Goal: Task Accomplishment & Management: Use online tool/utility

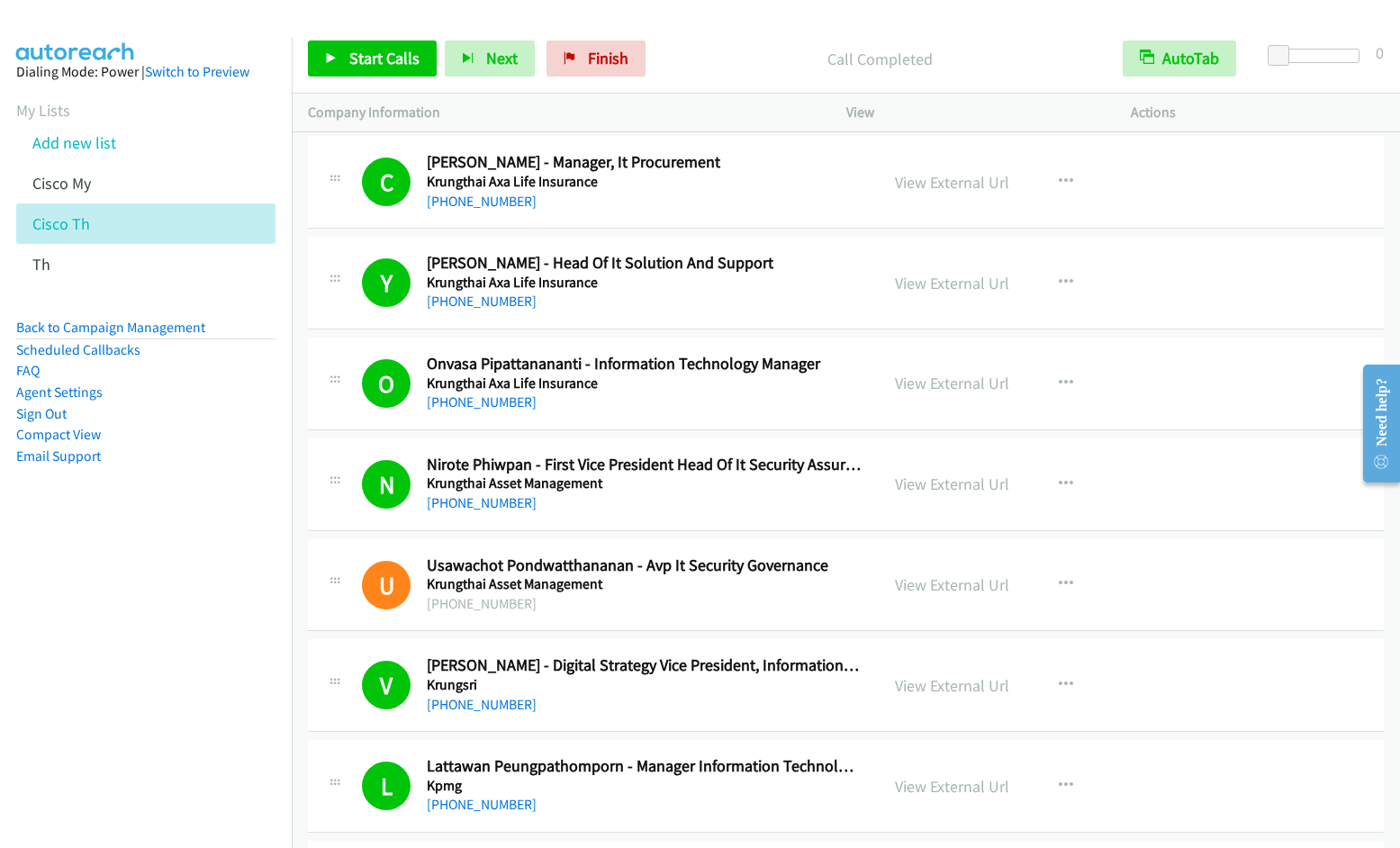
scroll to position [613, 0]
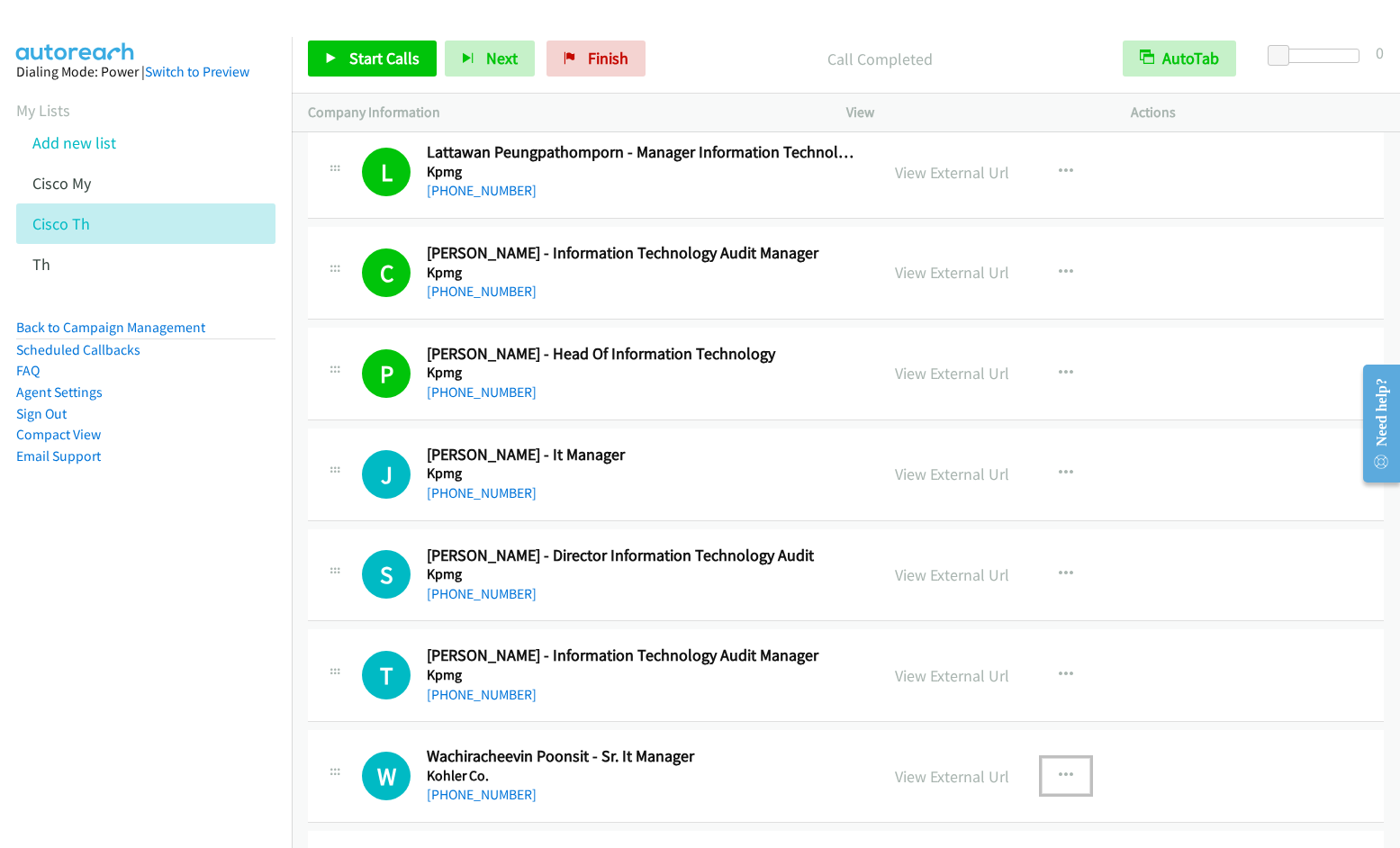
click at [1059, 774] on icon "button" at bounding box center [1065, 776] width 15 height 15
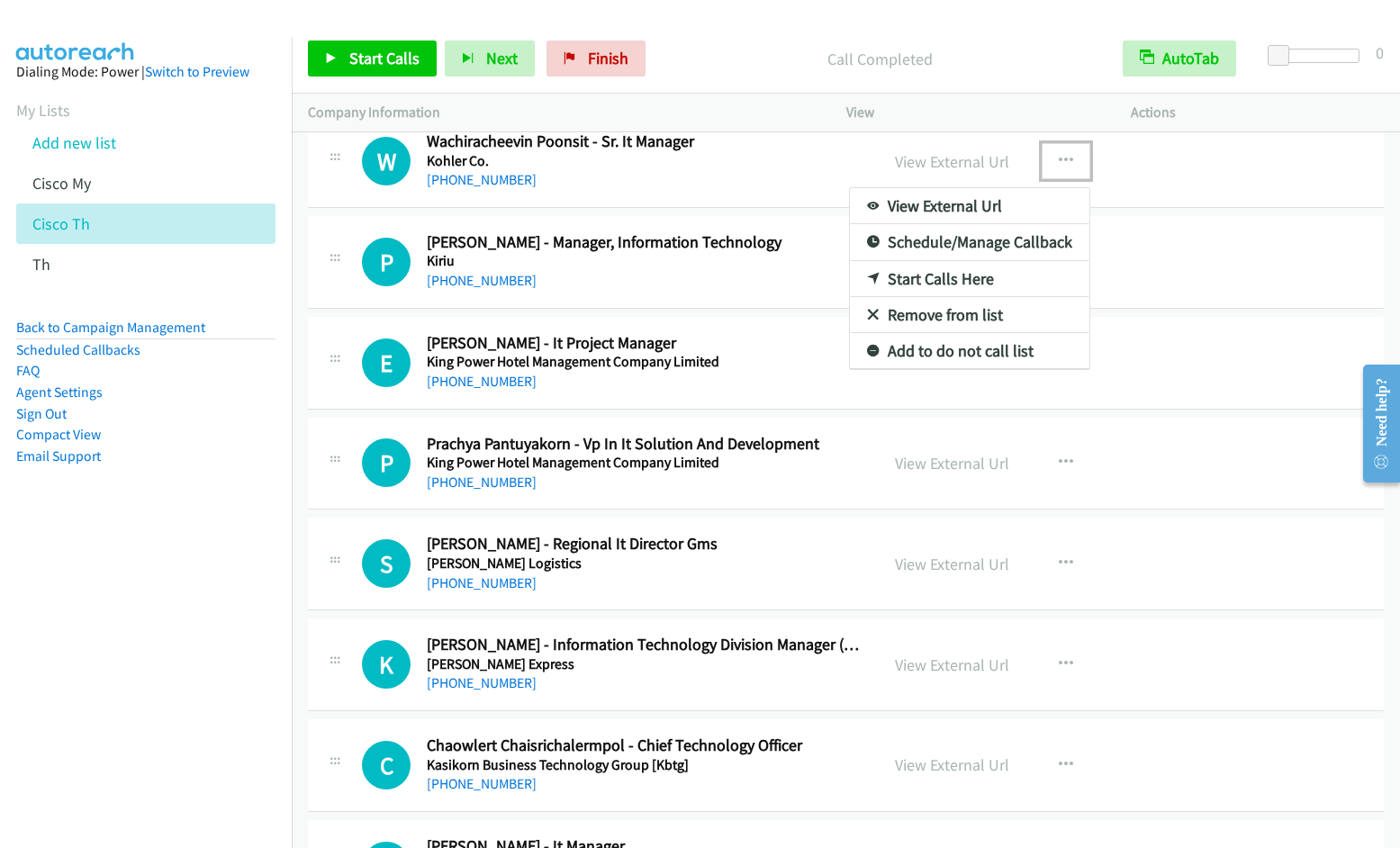
click at [952, 280] on link "Start Calls Here" at bounding box center [968, 278] width 239 height 36
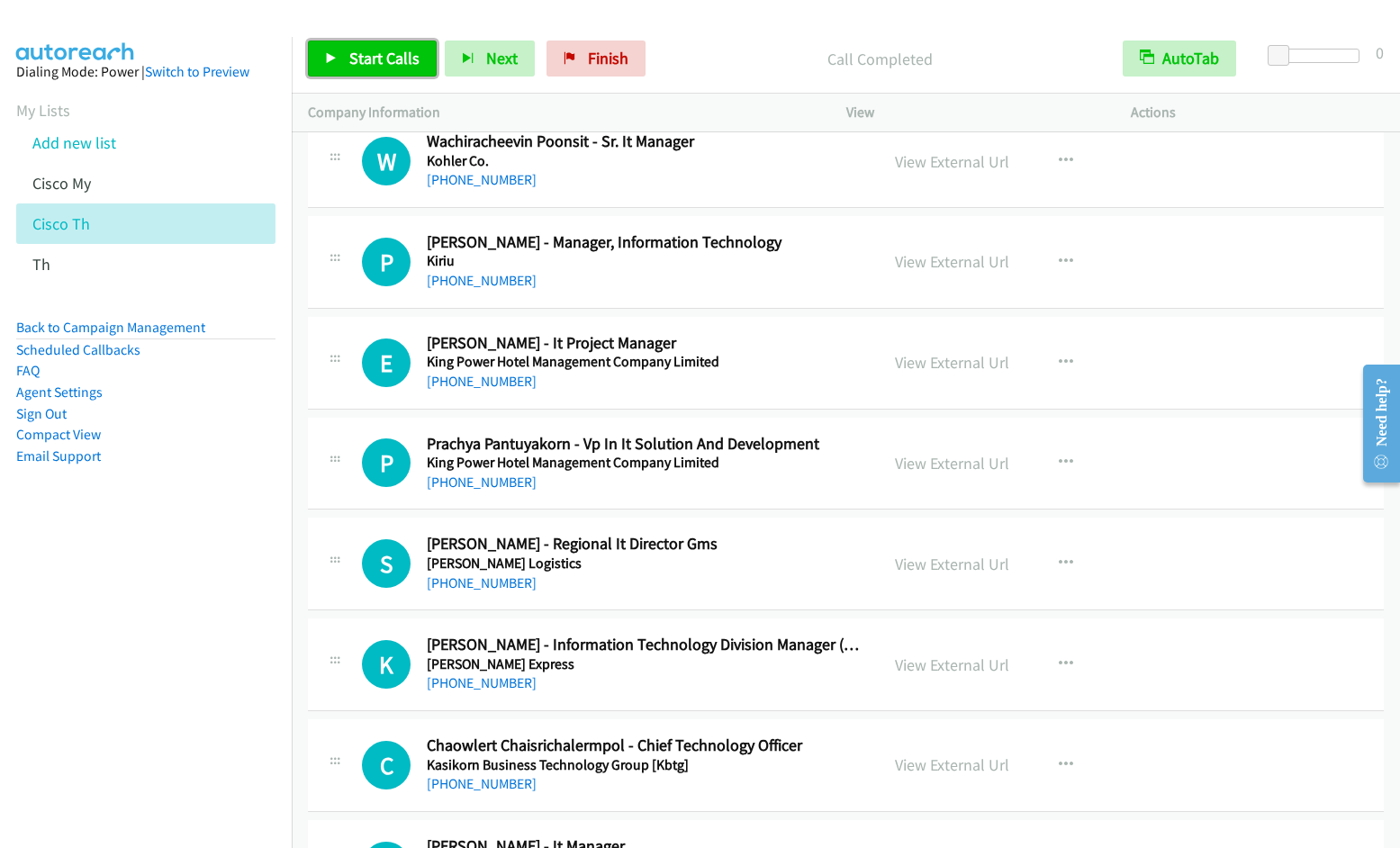
drag, startPoint x: 377, startPoint y: 54, endPoint x: 850, endPoint y: 114, distance: 476.8
click at [376, 54] on span "Start Calls" at bounding box center [384, 58] width 70 height 20
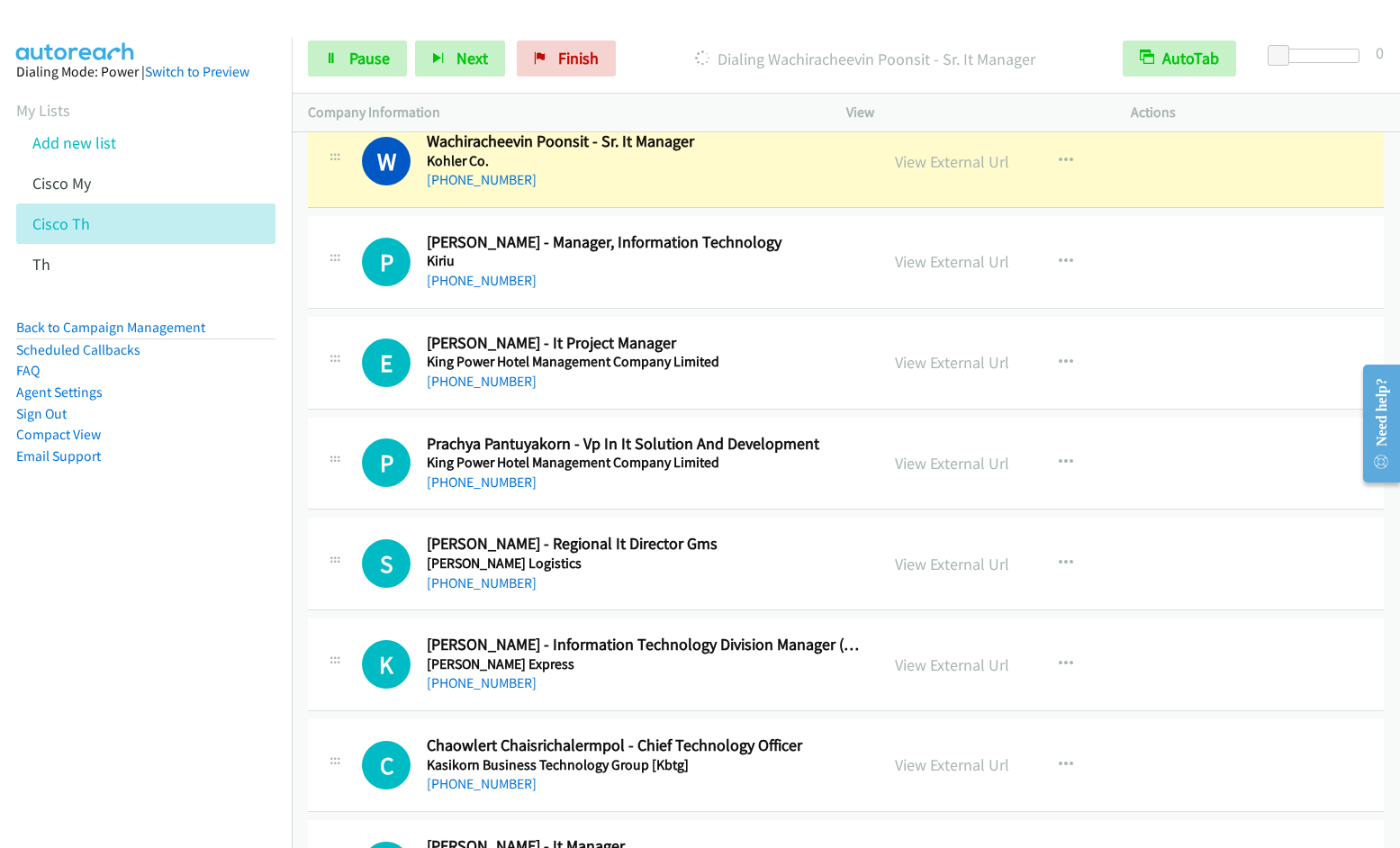
click at [151, 569] on nav "Dialing Mode: Power | Switch to Preview My Lists Add new list Cisco My Cisco Th…" at bounding box center [146, 461] width 293 height 848
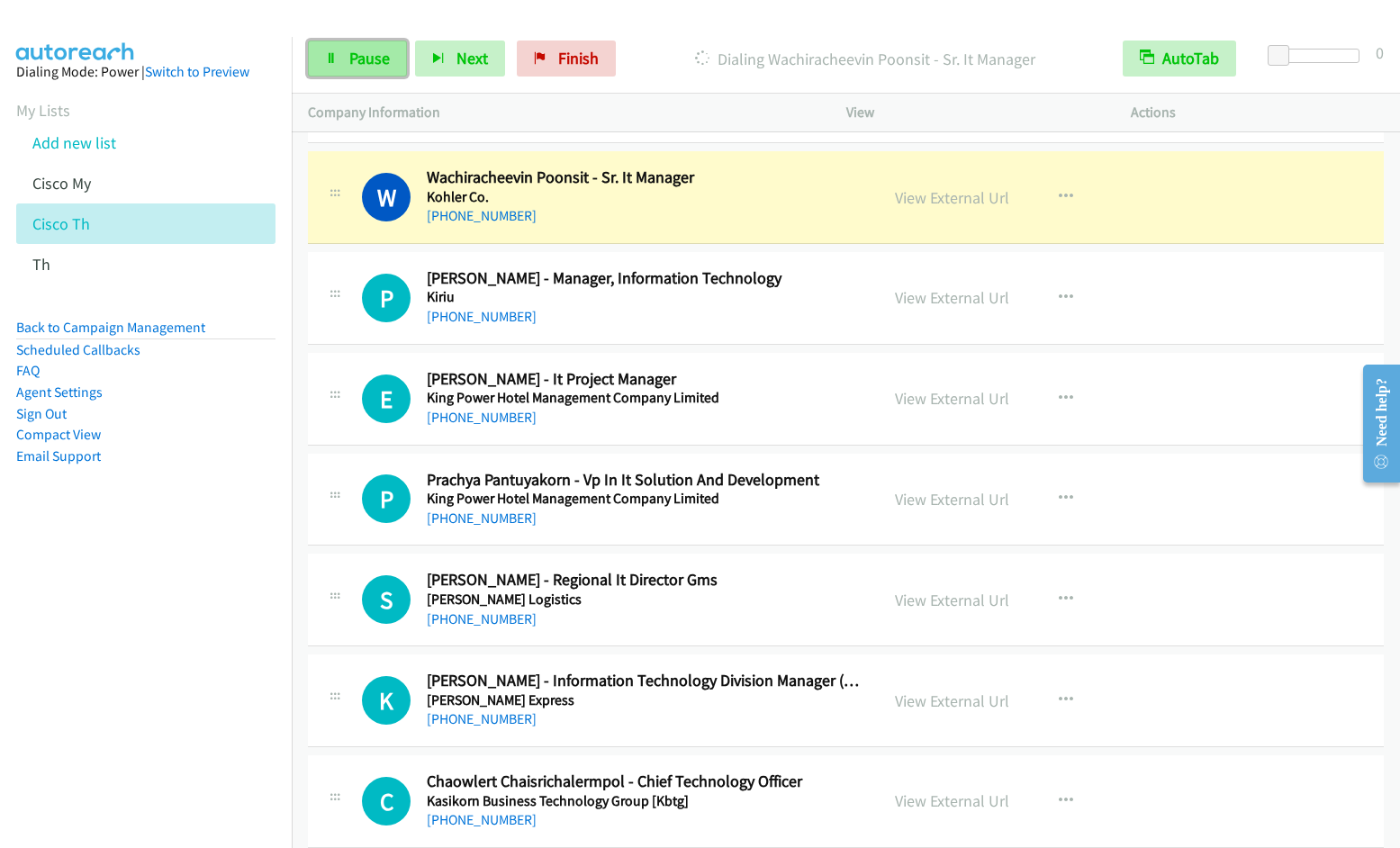
click at [359, 61] on span "Pause" at bounding box center [370, 58] width 41 height 20
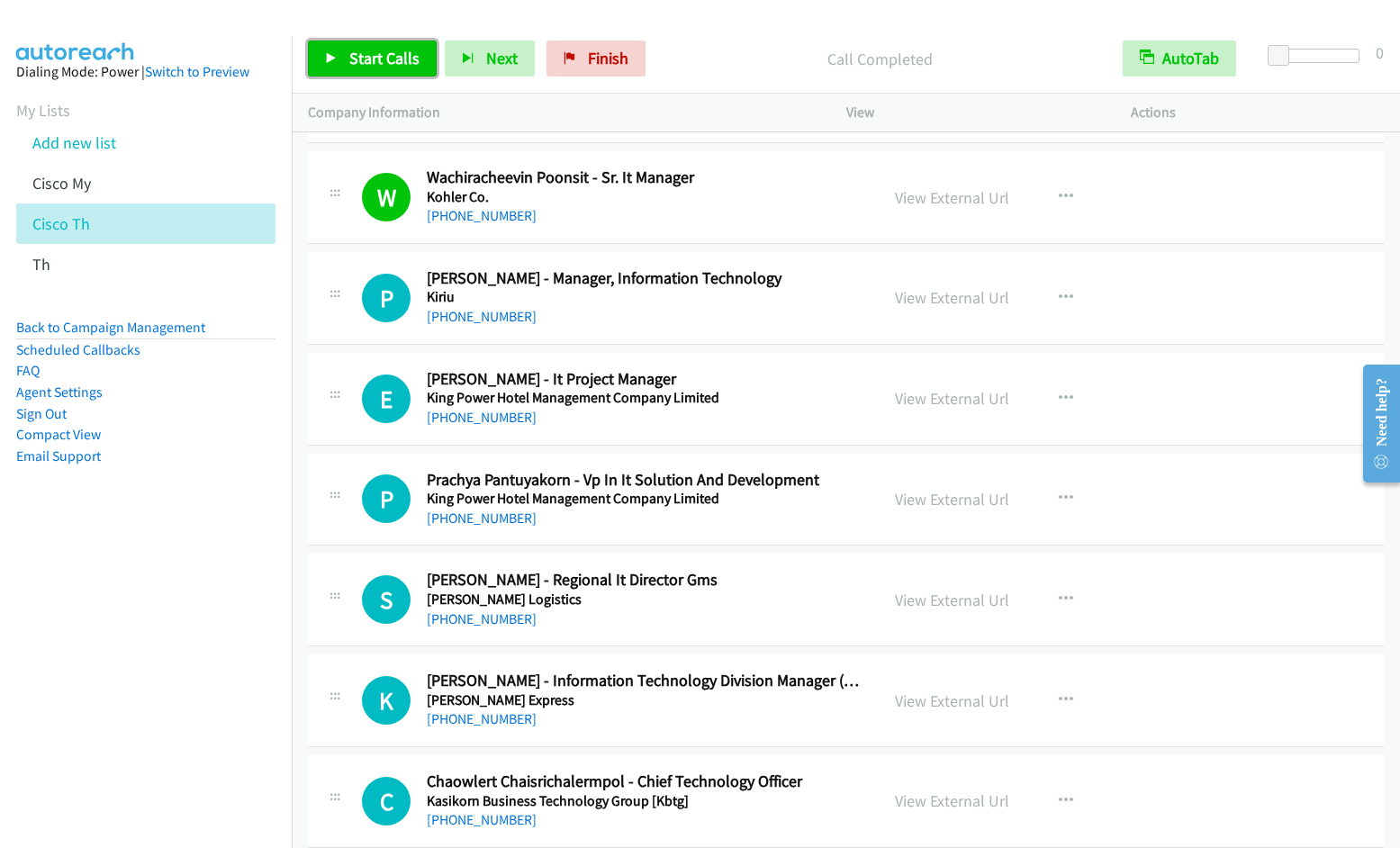
click at [347, 69] on link "Start Calls" at bounding box center [371, 58] width 128 height 36
click at [1058, 190] on icon "button" at bounding box center [1065, 198] width 15 height 15
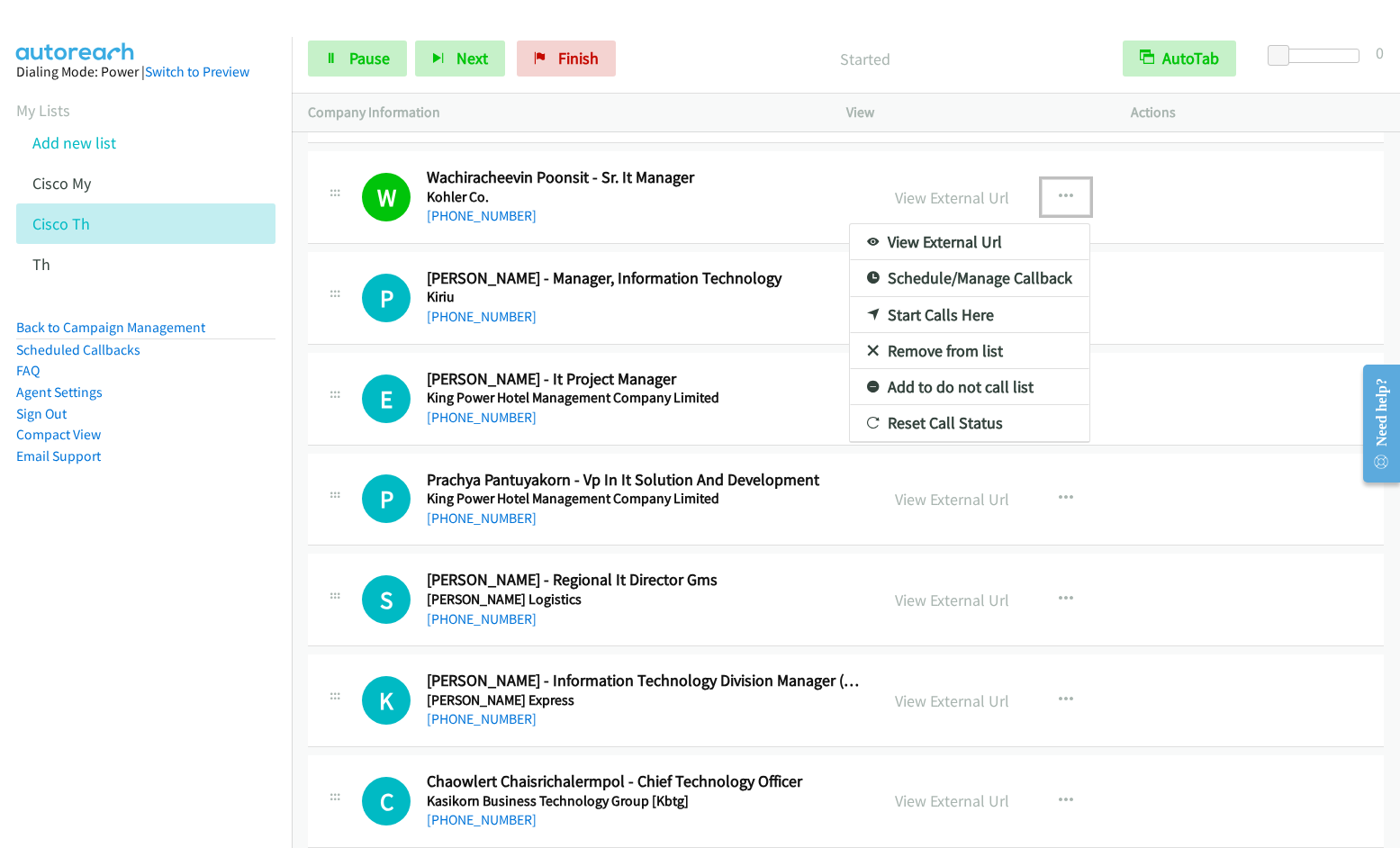
click at [951, 349] on link "Remove from list" at bounding box center [968, 350] width 239 height 36
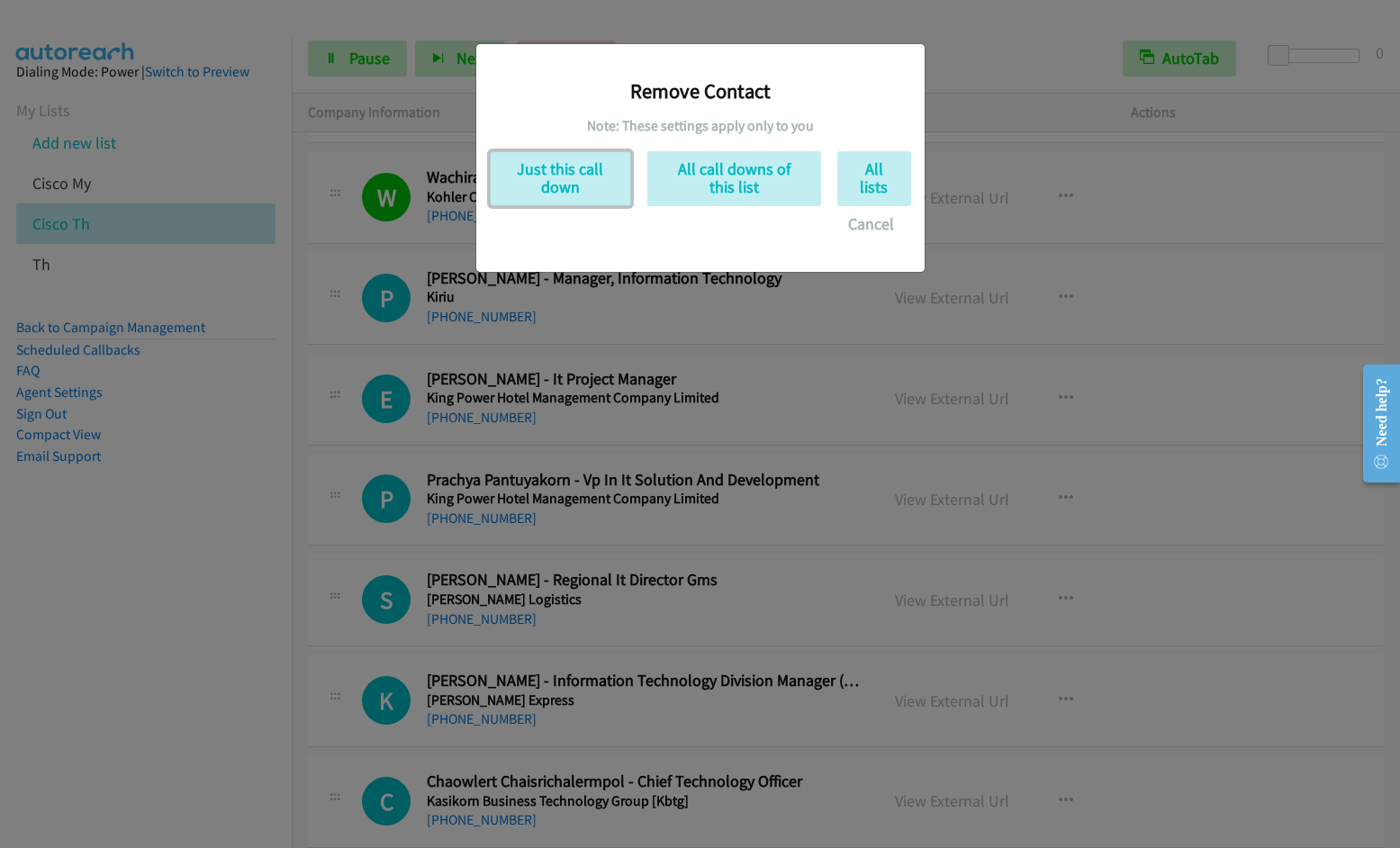
drag, startPoint x: 523, startPoint y: 179, endPoint x: 816, endPoint y: 235, distance: 298.3
click at [523, 179] on button "Just this call down" at bounding box center [560, 178] width 141 height 55
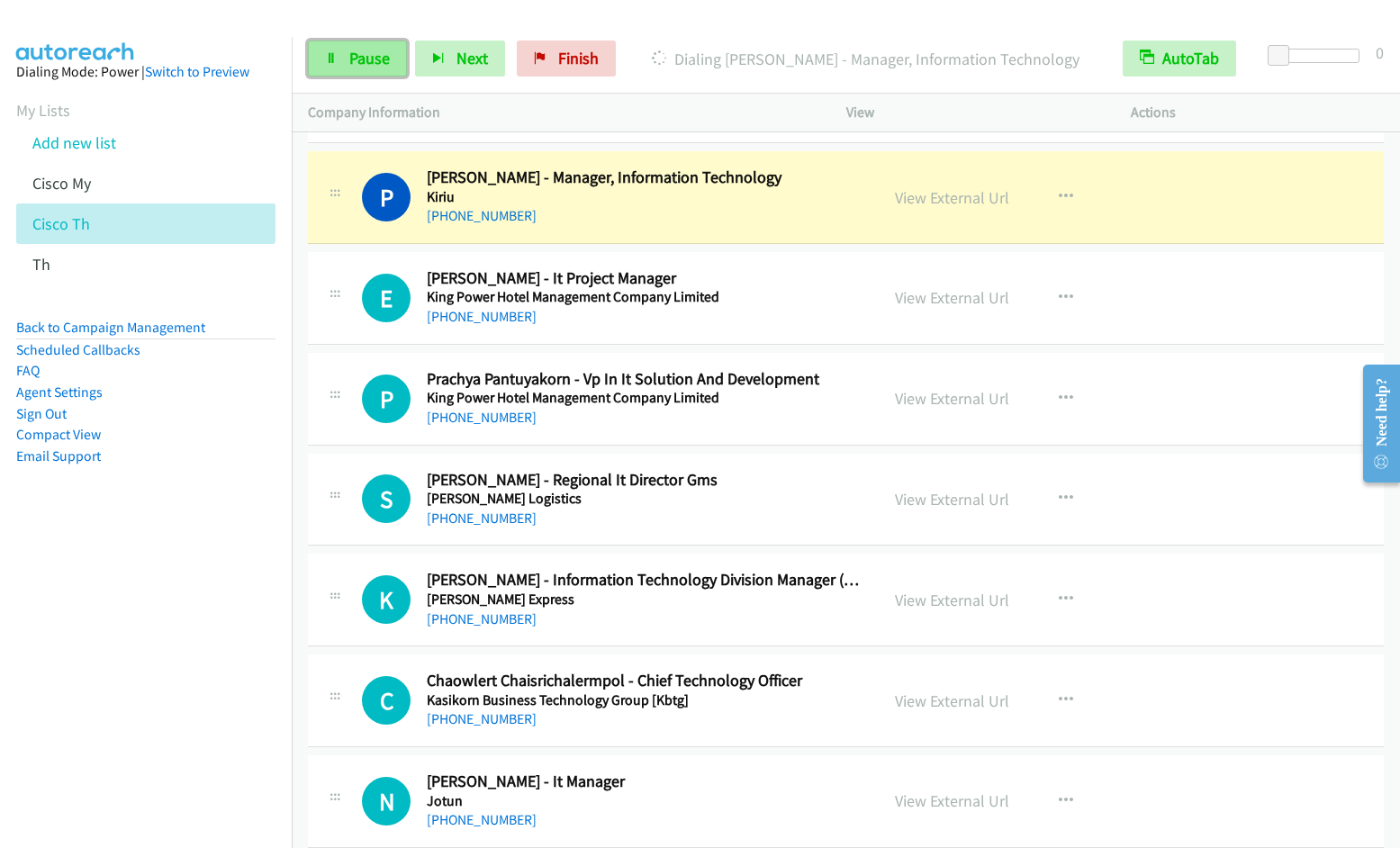
click at [356, 58] on span "Pause" at bounding box center [370, 58] width 41 height 20
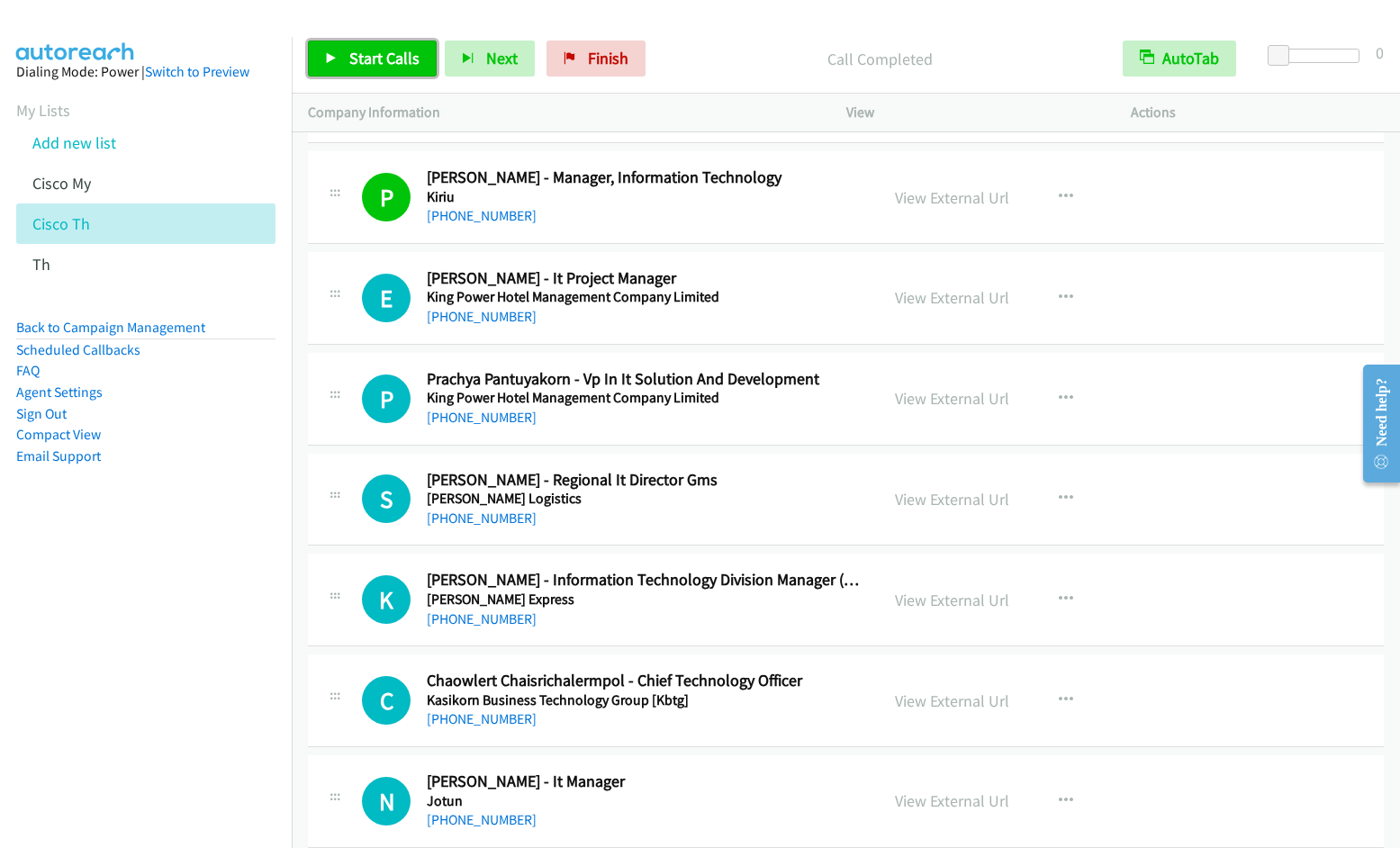
click at [392, 62] on span "Start Calls" at bounding box center [384, 58] width 70 height 20
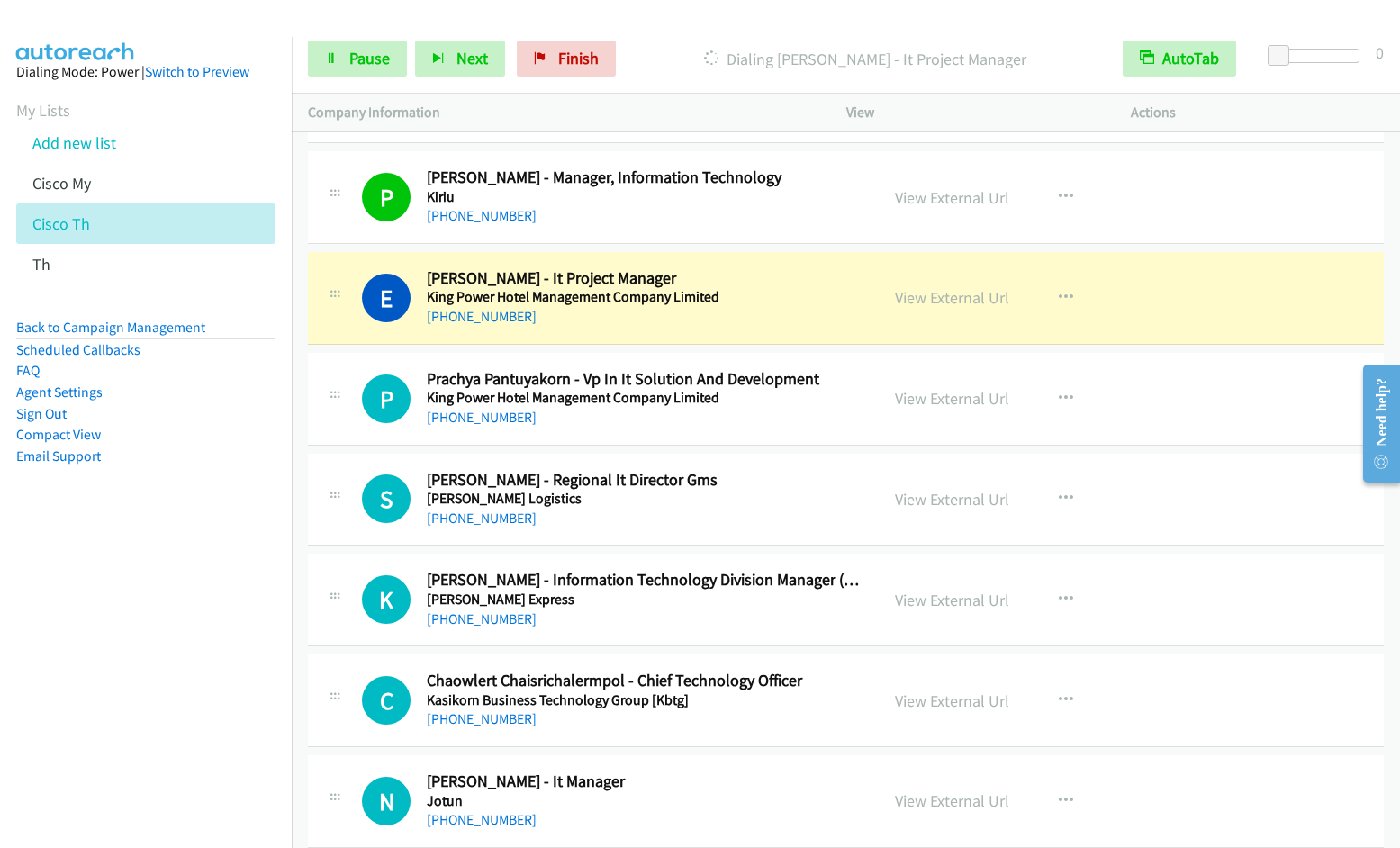
click at [79, 614] on nav "Dialing Mode: Power | Switch to Preview My Lists Add new list Cisco My Cisco Th…" at bounding box center [146, 461] width 293 height 848
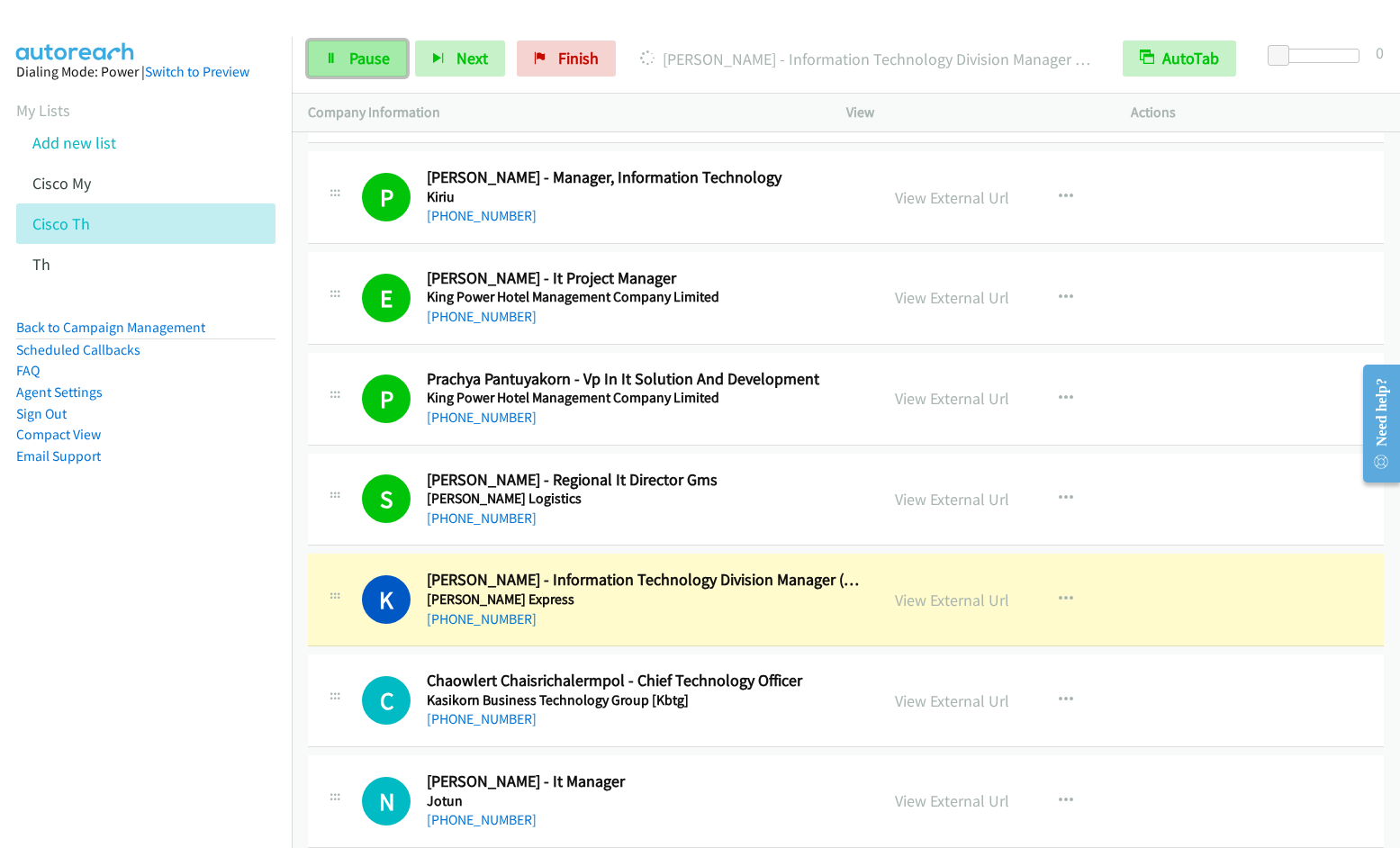
click at [356, 65] on span "Pause" at bounding box center [370, 58] width 41 height 20
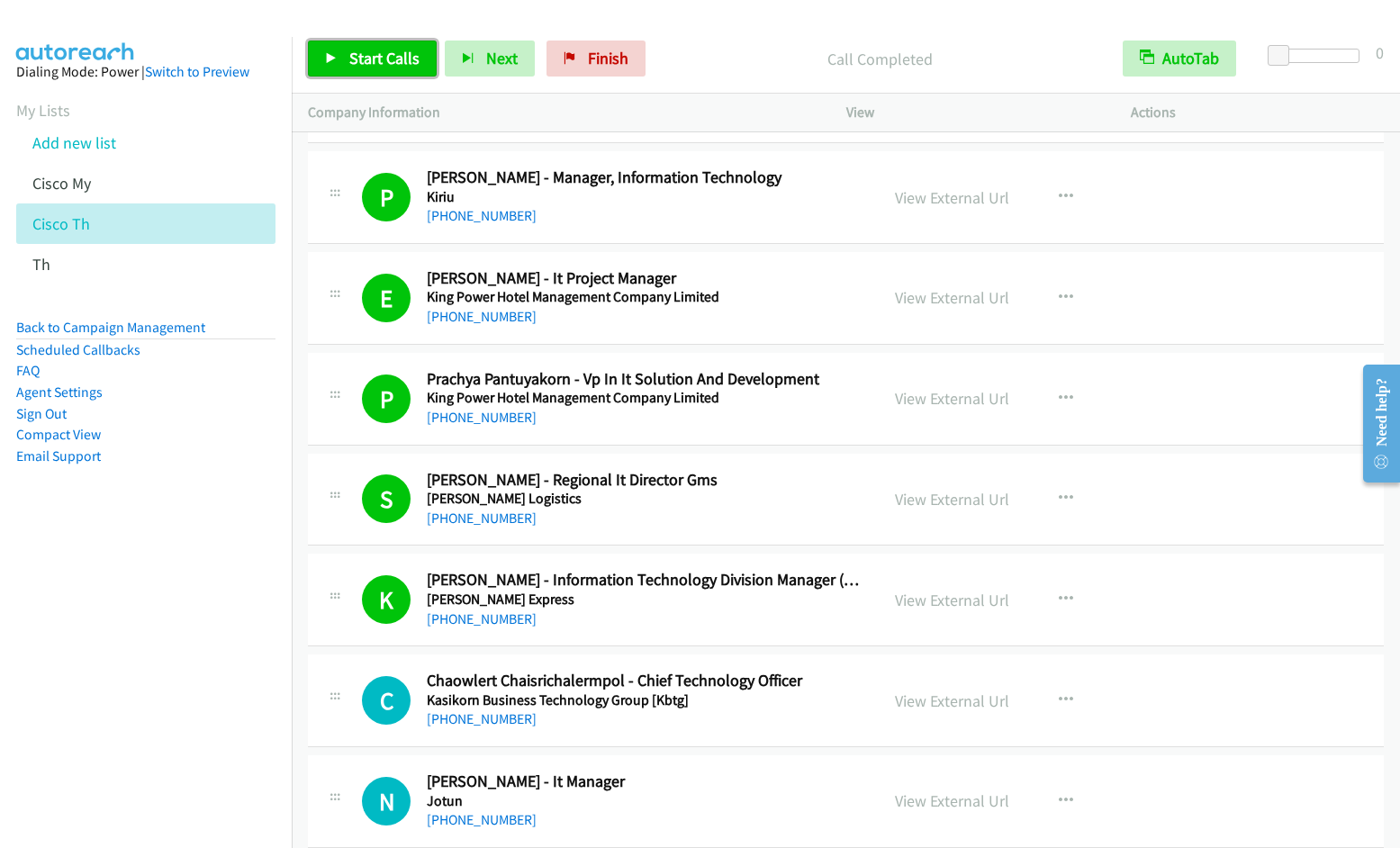
click at [382, 62] on span "Start Calls" at bounding box center [384, 58] width 70 height 20
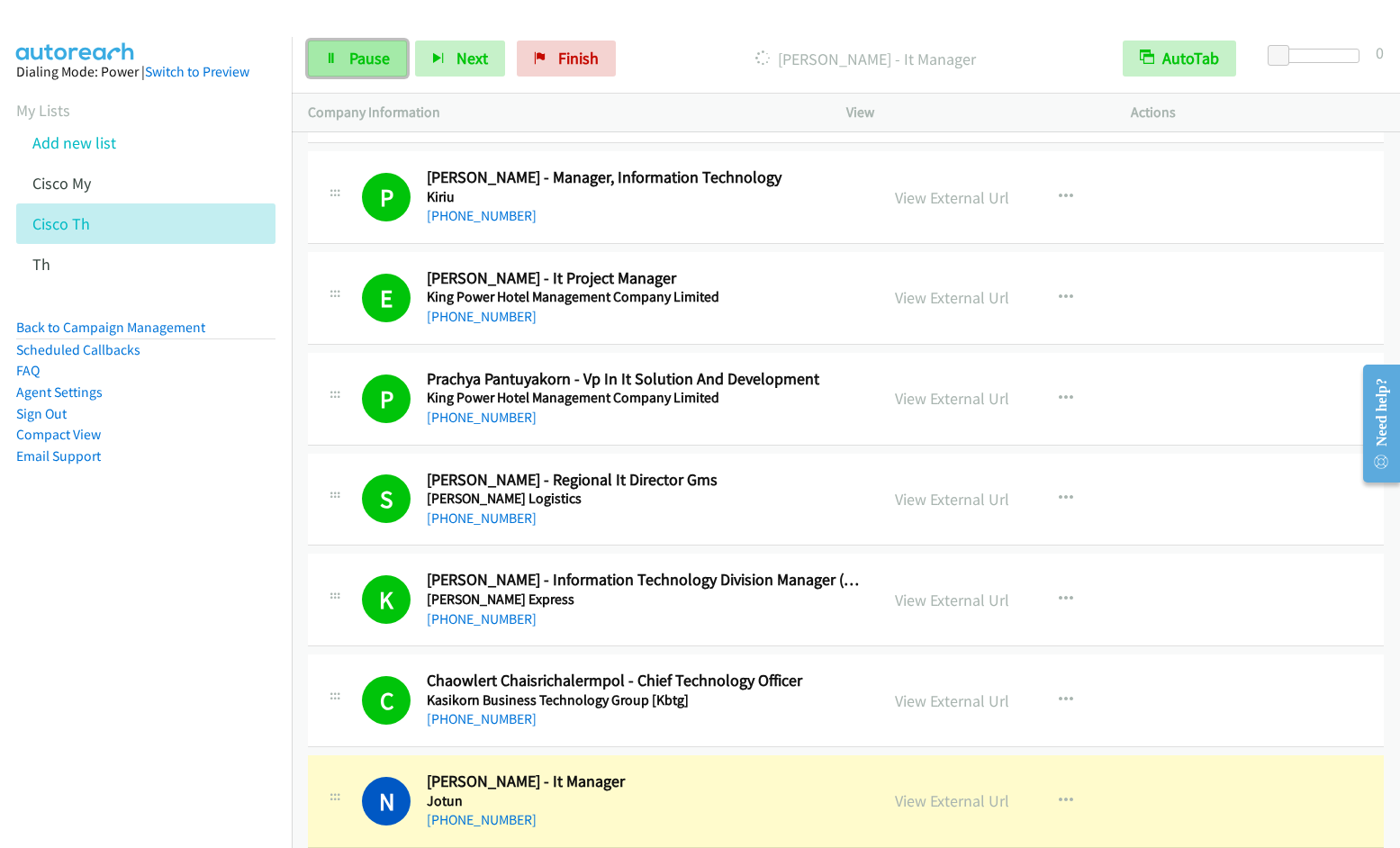
click at [347, 59] on link "Pause" at bounding box center [357, 58] width 99 height 36
